Goal: Information Seeking & Learning: Check status

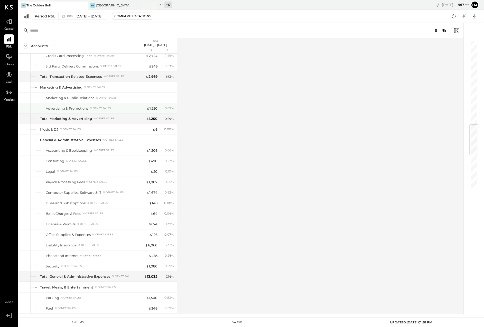
scroll to position [706, 0]
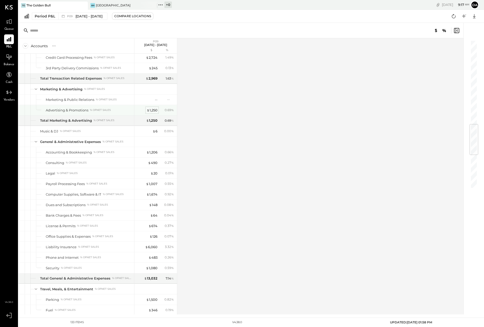
click at [151, 111] on div "$ 1,250" at bounding box center [152, 110] width 11 height 5
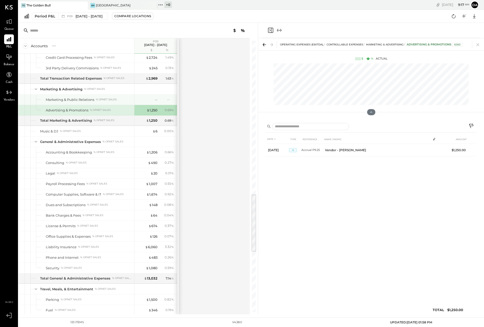
click at [68, 100] on div "Marketing & Public Relations" at bounding box center [70, 99] width 49 height 5
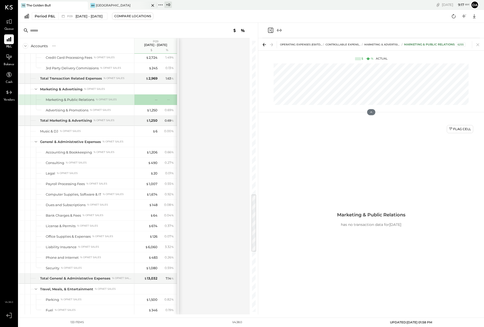
click at [110, 4] on div "[GEOGRAPHIC_DATA]" at bounding box center [113, 5] width 35 height 4
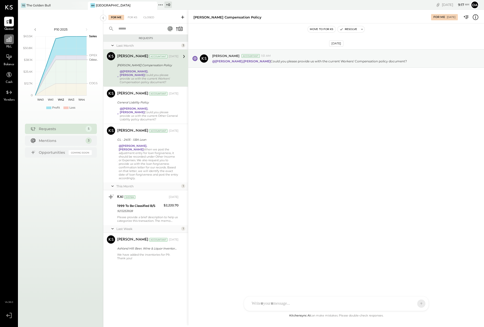
click at [10, 42] on icon at bounding box center [9, 39] width 7 height 7
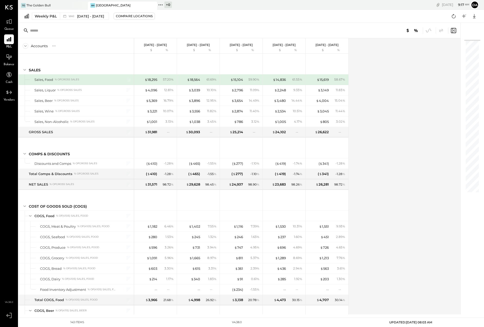
click at [27, 17] on icon at bounding box center [27, 16] width 6 height 6
click at [39, 17] on div "Weekly P&L" at bounding box center [46, 16] width 22 height 5
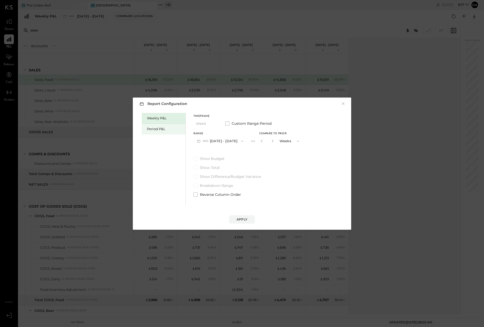
click at [155, 132] on div "Period P&L" at bounding box center [164, 129] width 44 height 11
click at [220, 140] on button "P10 [DATE] - [DATE]" at bounding box center [219, 141] width 53 height 10
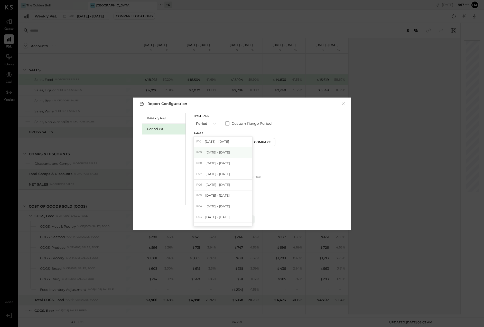
click at [216, 153] on span "[DATE] - [DATE]" at bounding box center [218, 152] width 24 height 4
click at [243, 218] on div "Apply" at bounding box center [242, 219] width 11 height 4
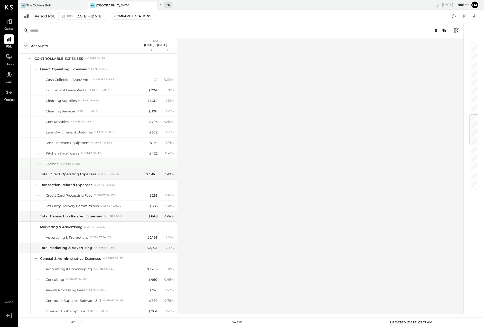
scroll to position [633, 0]
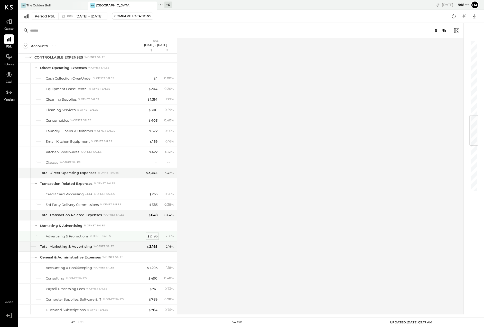
click at [153, 237] on div "$ 2,195" at bounding box center [152, 236] width 11 height 5
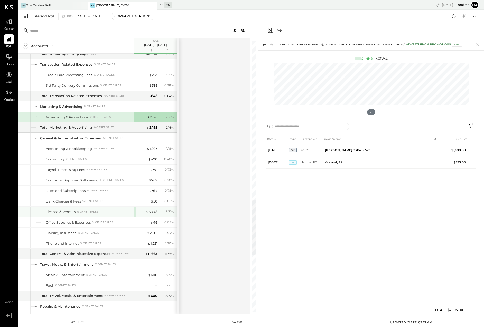
scroll to position [753, 0]
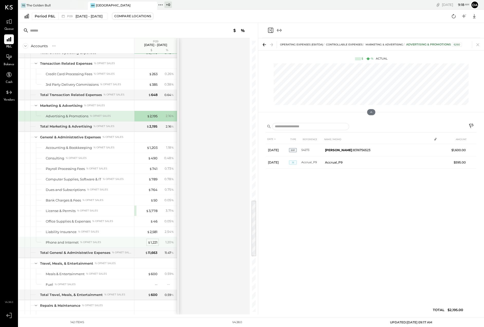
click at [157, 241] on div "$ 1,221" at bounding box center [153, 242] width 10 height 5
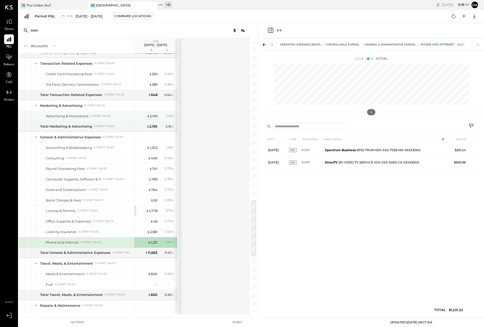
click at [151, 117] on div "$ 2,195" at bounding box center [152, 116] width 11 height 5
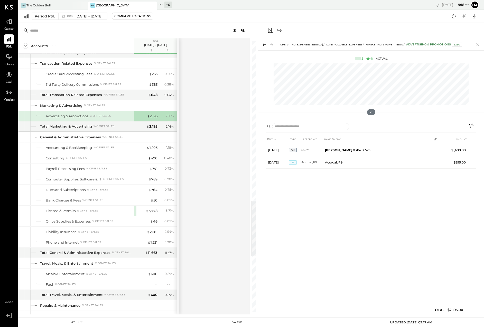
click at [209, 171] on div "Accounts S % GL P09 [DATE] - [DATE] $ % SALES Sales, Food % of GROSS SALES Sale…" at bounding box center [134, 176] width 232 height 276
